Goal: Information Seeking & Learning: Learn about a topic

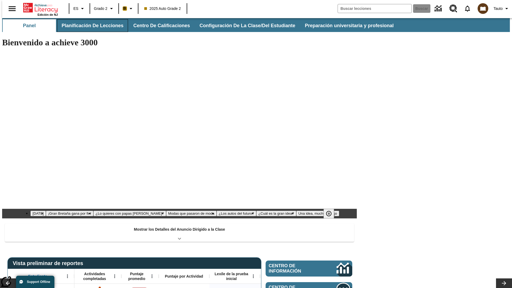
click at [89, 26] on button "Planificación de lecciones" at bounding box center [92, 25] width 71 height 13
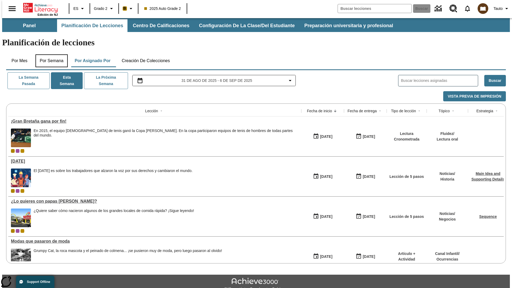
click at [50, 54] on button "Por semana" at bounding box center [51, 60] width 32 height 13
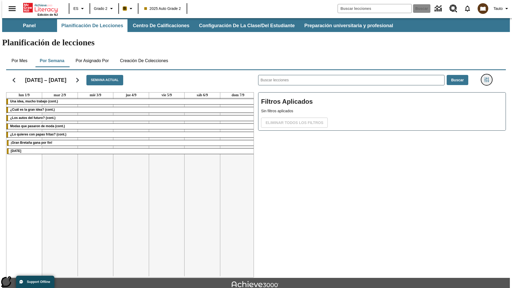
click at [488, 77] on icon "Menú lateral de filtros" at bounding box center [486, 79] width 5 height 5
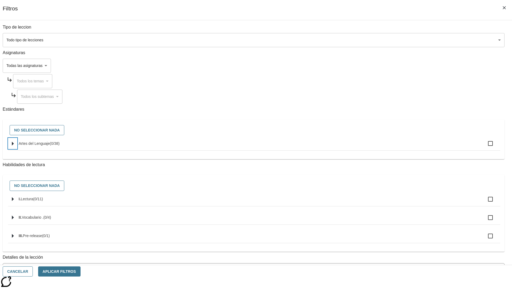
click at [14, 146] on icon "Seleccione estándares" at bounding box center [13, 144] width 2 height 4
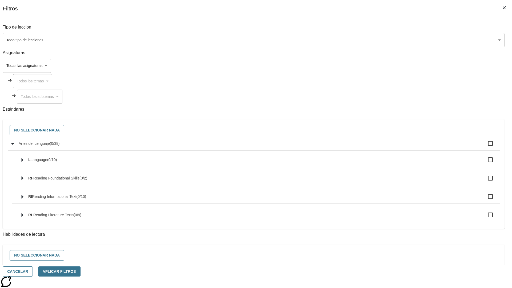
click at [388, 146] on label "Artes del Lenguaje ( 0 / 38 )" at bounding box center [257, 143] width 477 height 11
click at [485, 146] on input "Artes del Lenguaje ( 0 / 38 )" at bounding box center [490, 143] width 11 height 11
checkbox input "true"
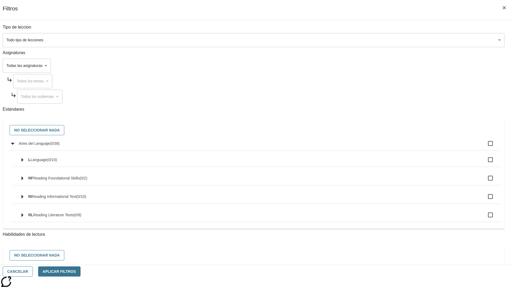
checkbox input "true"
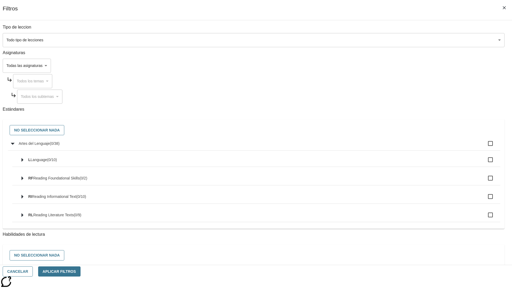
checkbox input "true"
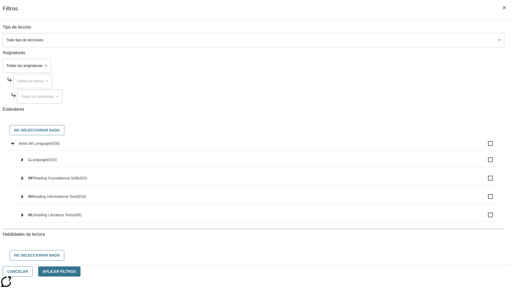
checkbox input "true"
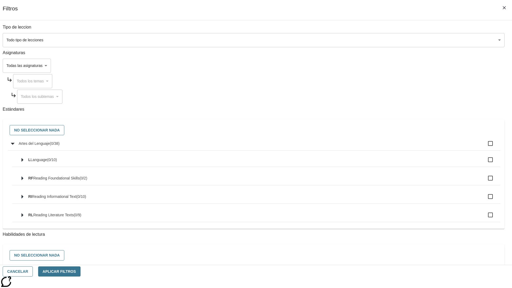
checkbox input "true"
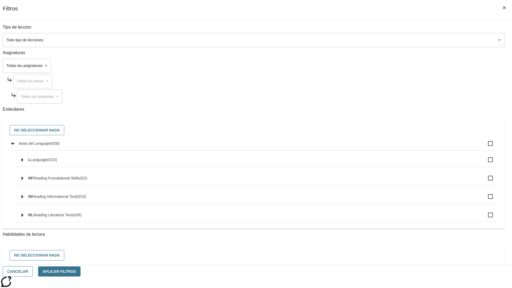
checkbox input "true"
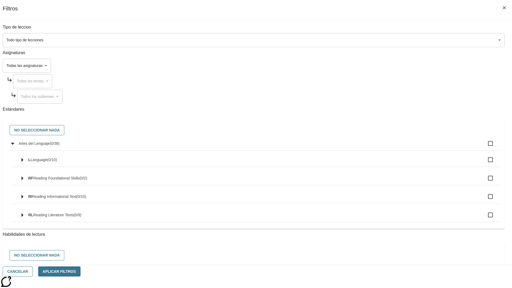
checkbox input "true"
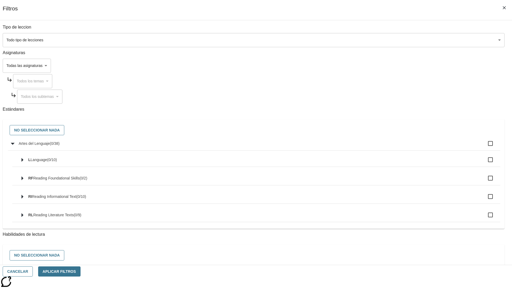
checkbox input "true"
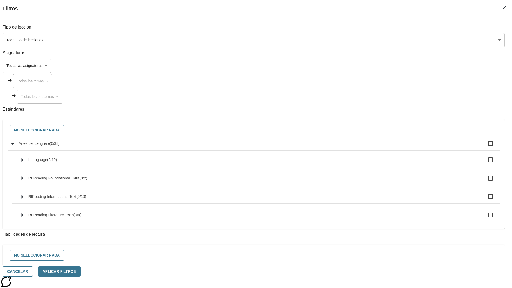
checkbox input "true"
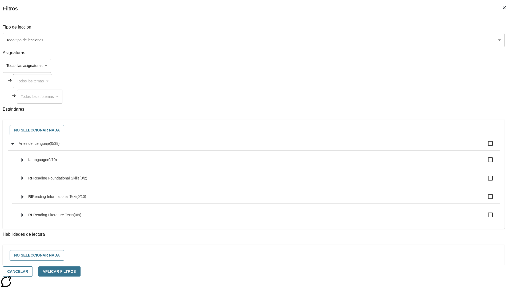
checkbox input "true"
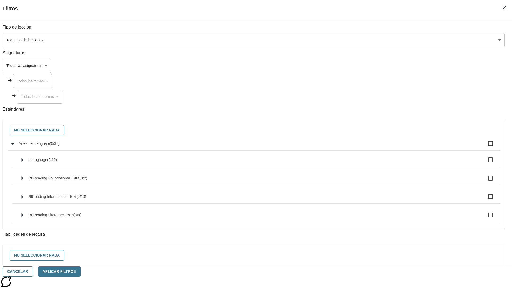
checkbox input "true"
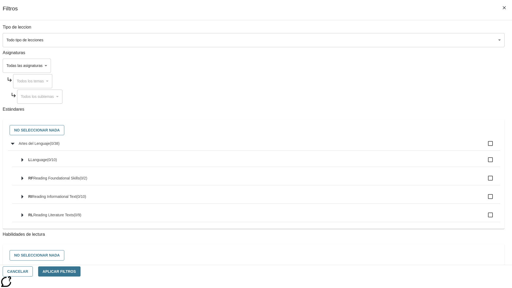
checkbox input "true"
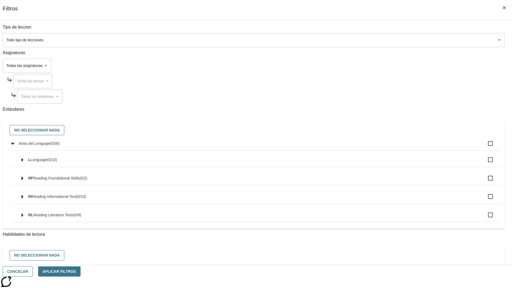
checkbox input "true"
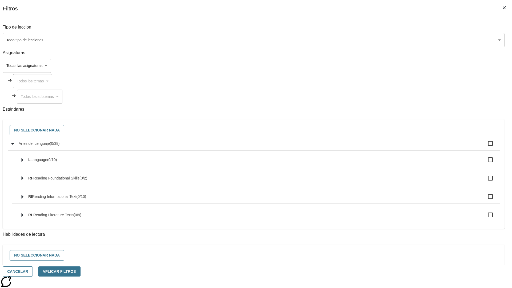
checkbox input "true"
click at [64, 130] on button "No seleccionar nada" at bounding box center [37, 130] width 55 height 10
checkbox input "false"
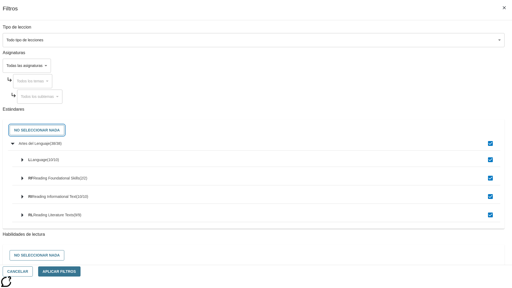
checkbox input "false"
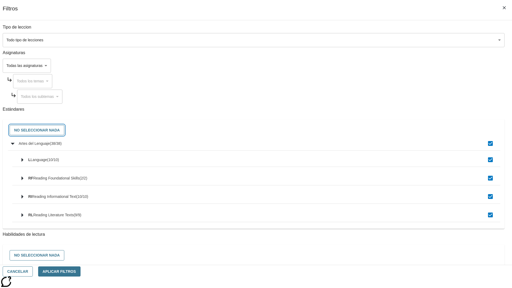
checkbox input "false"
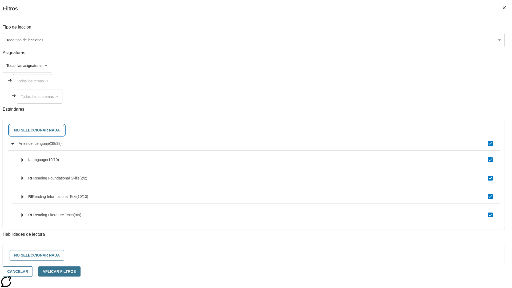
checkbox input "false"
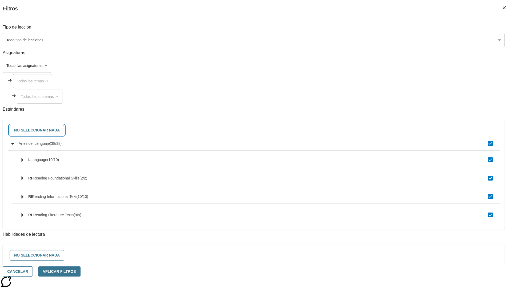
checkbox input "false"
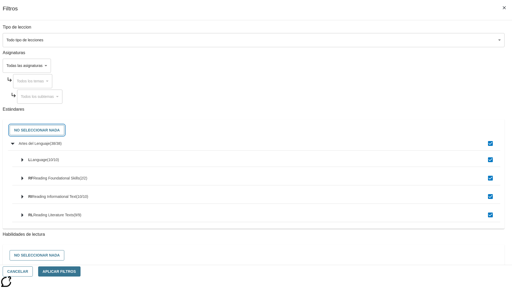
checkbox input "false"
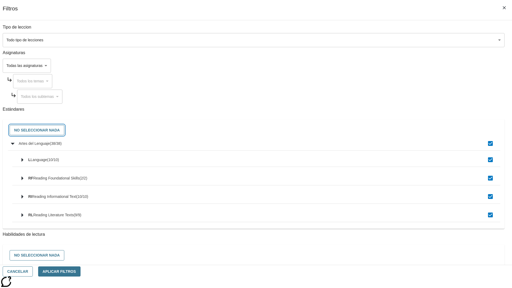
checkbox input "false"
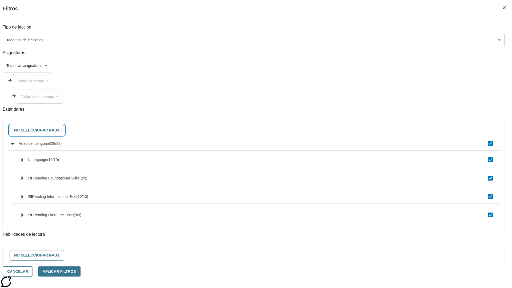
checkbox input "false"
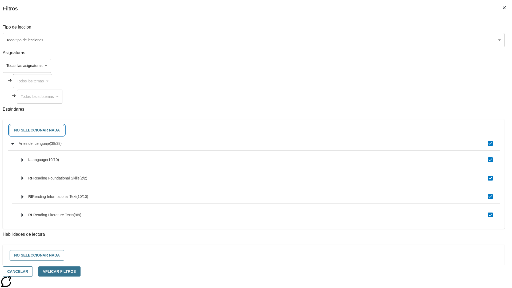
checkbox input "false"
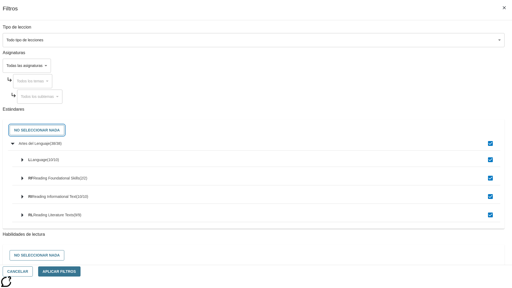
checkbox input "false"
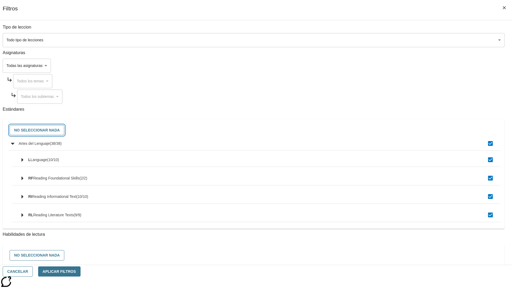
checkbox input "false"
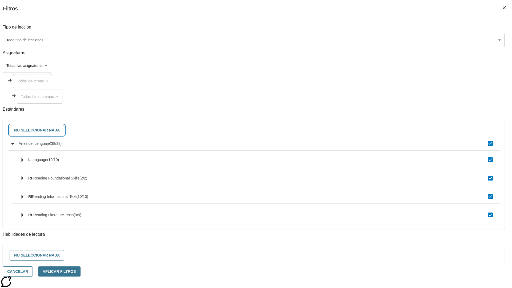
checkbox input "false"
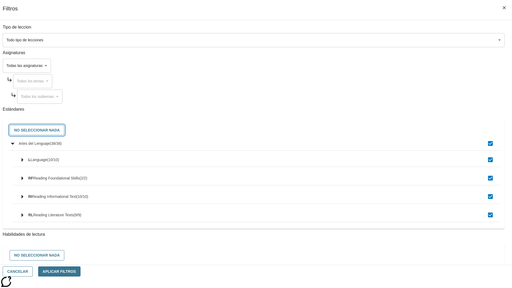
checkbox input "false"
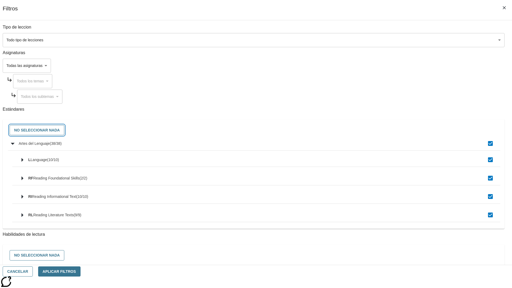
checkbox input "false"
click at [33, 271] on button "Cancelar" at bounding box center [18, 271] width 30 height 10
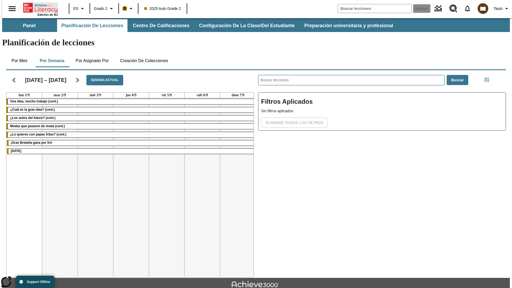
click at [38, 7] on icon "Portada" at bounding box center [40, 7] width 35 height 11
